Goal: Go to known website: Access a specific website the user already knows

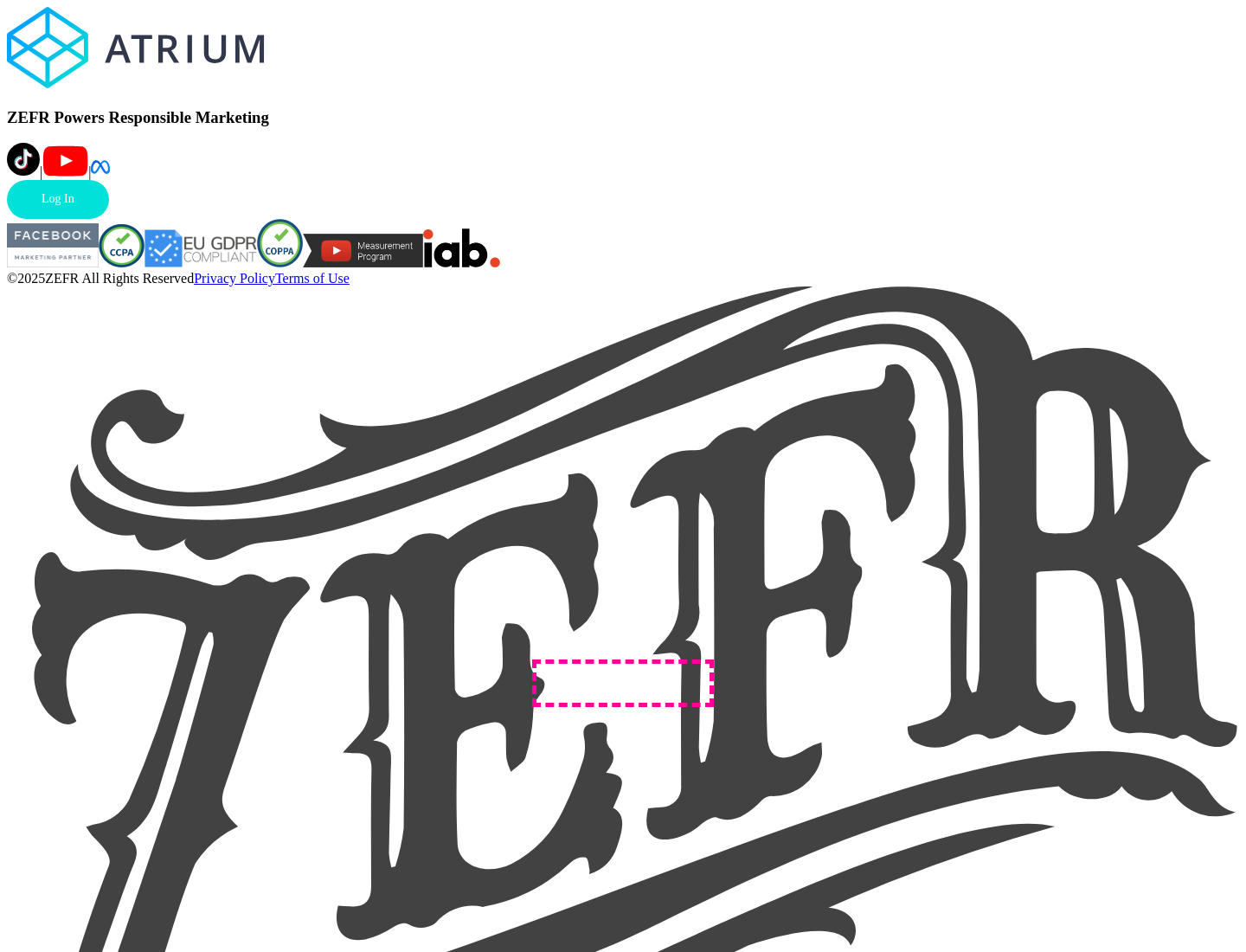
click at [109, 219] on link "Log In" at bounding box center [58, 199] width 102 height 39
